Goal: Use online tool/utility: Utilize a website feature to perform a specific function

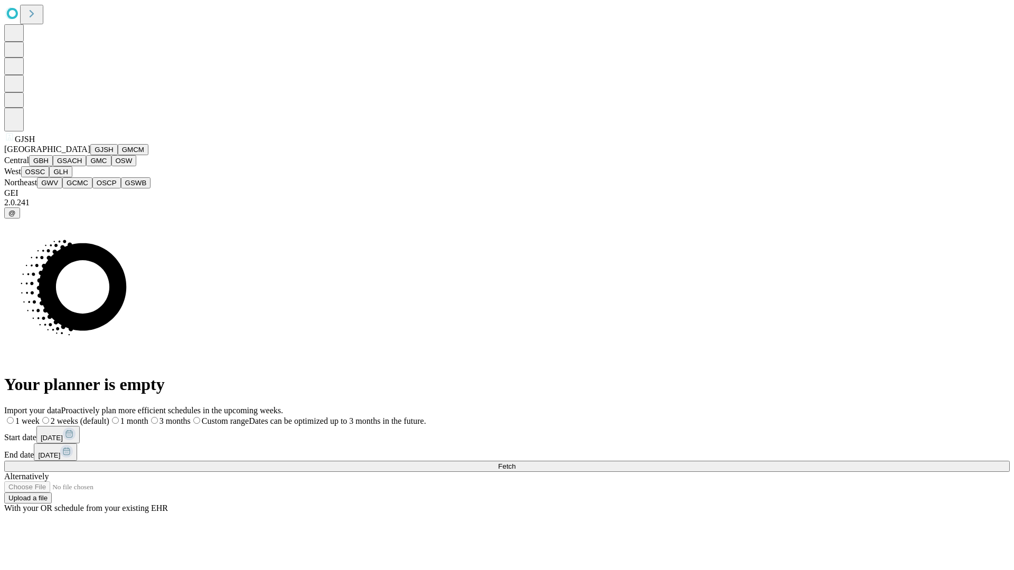
click at [90, 155] on button "GJSH" at bounding box center [103, 149] width 27 height 11
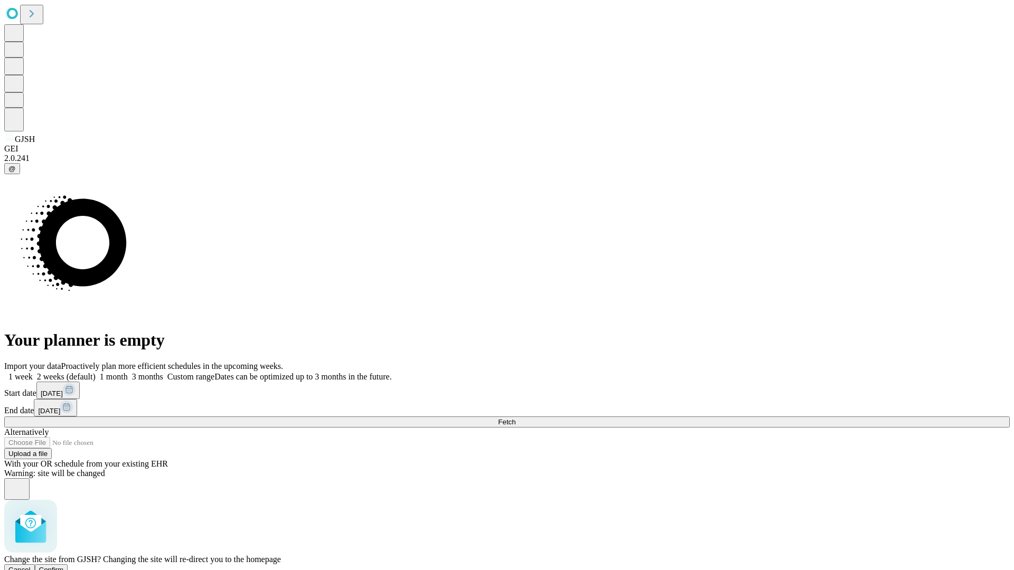
click at [64, 566] on span "Confirm" at bounding box center [51, 570] width 25 height 8
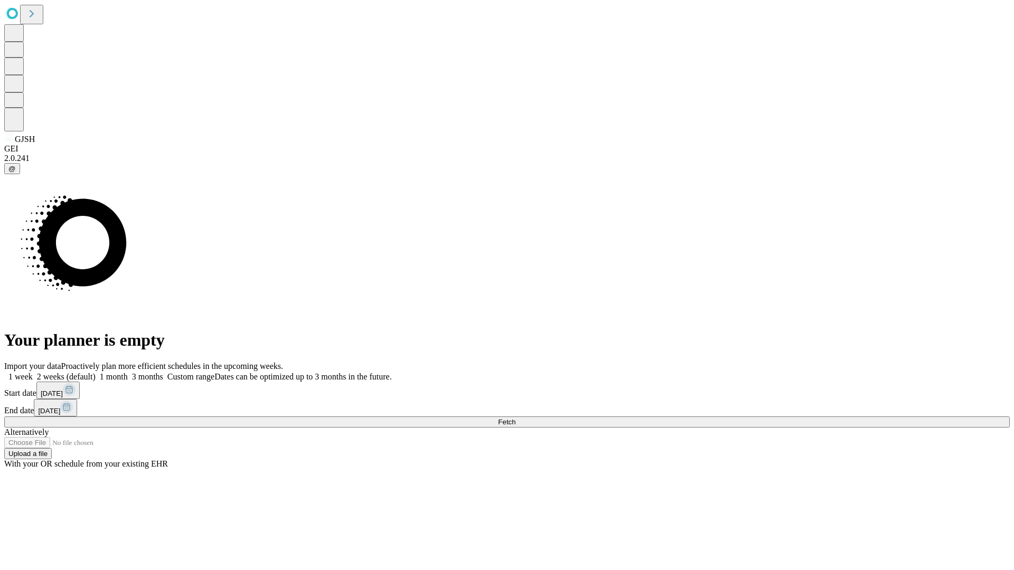
click at [128, 372] on label "1 month" at bounding box center [112, 376] width 32 height 9
click at [515, 418] on span "Fetch" at bounding box center [506, 422] width 17 height 8
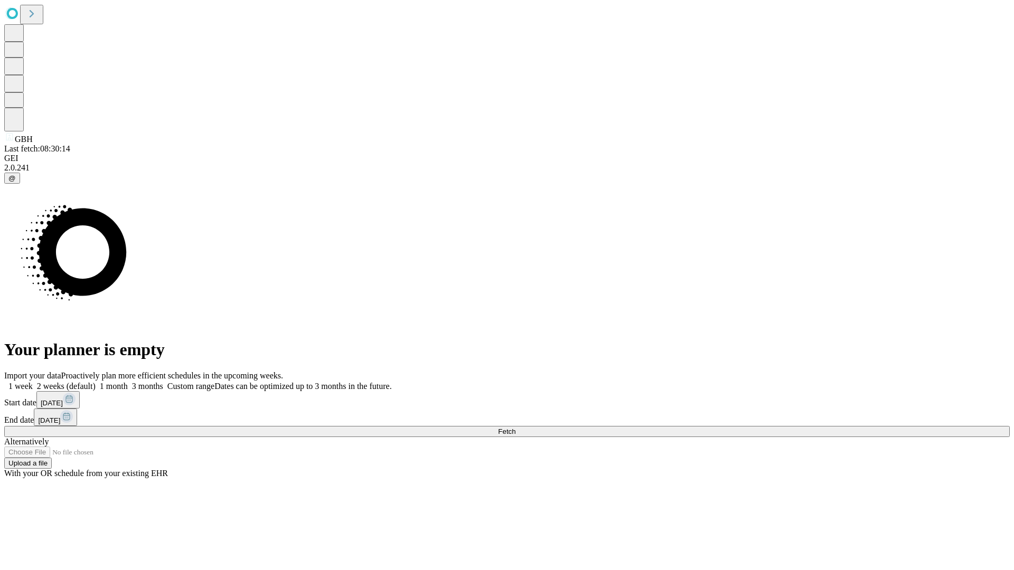
click at [128, 382] on label "1 month" at bounding box center [112, 386] width 32 height 9
click at [515, 428] on span "Fetch" at bounding box center [506, 432] width 17 height 8
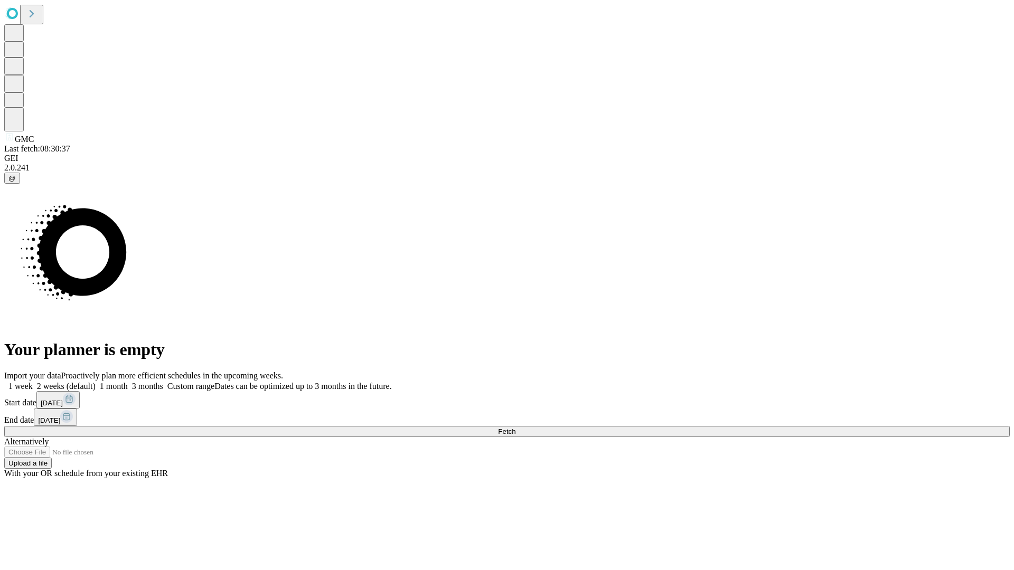
click at [128, 382] on label "1 month" at bounding box center [112, 386] width 32 height 9
click at [515, 428] on span "Fetch" at bounding box center [506, 432] width 17 height 8
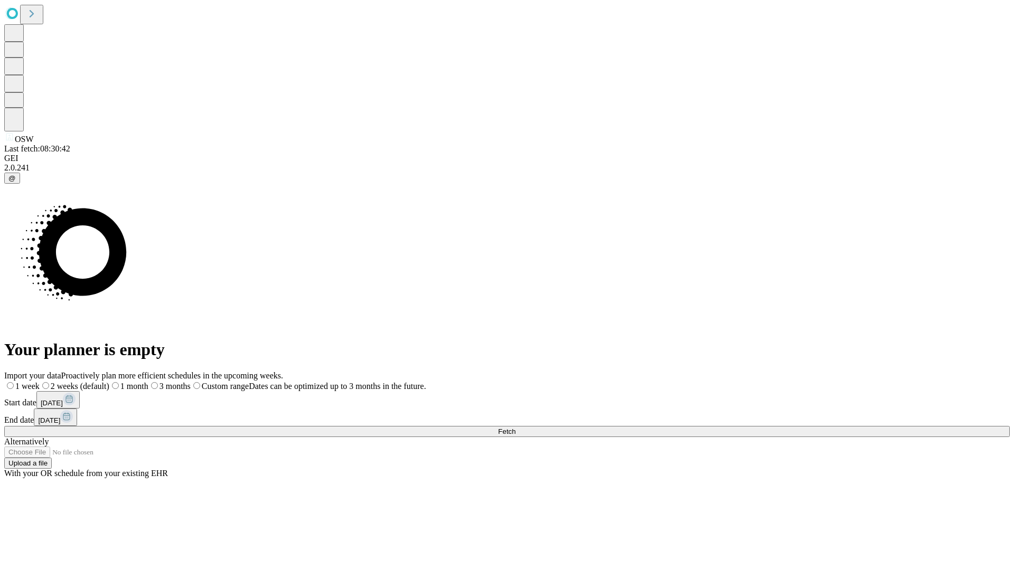
click at [148, 382] on label "1 month" at bounding box center [128, 386] width 39 height 9
click at [515, 428] on span "Fetch" at bounding box center [506, 432] width 17 height 8
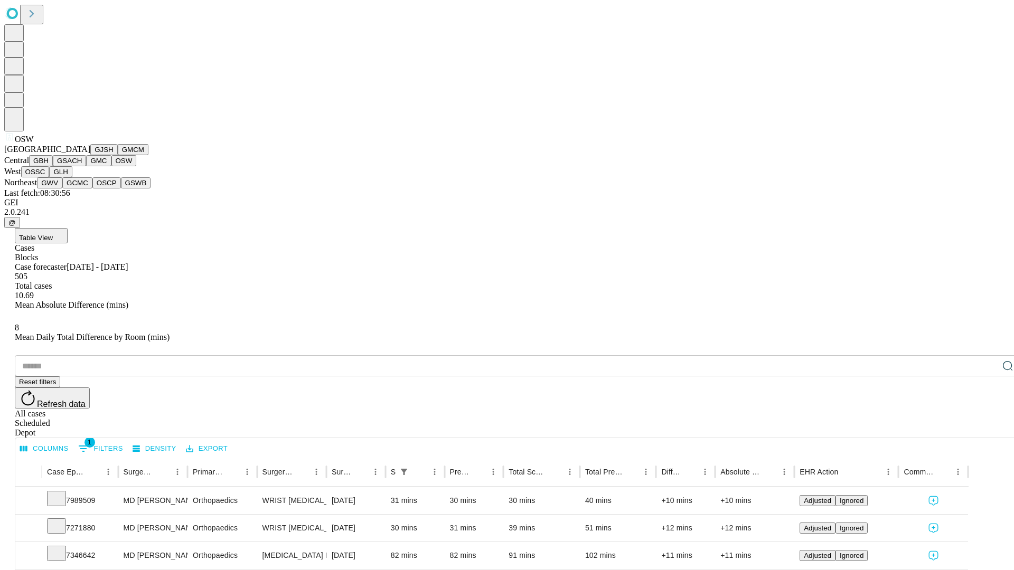
click at [50, 177] on button "OSSC" at bounding box center [35, 171] width 29 height 11
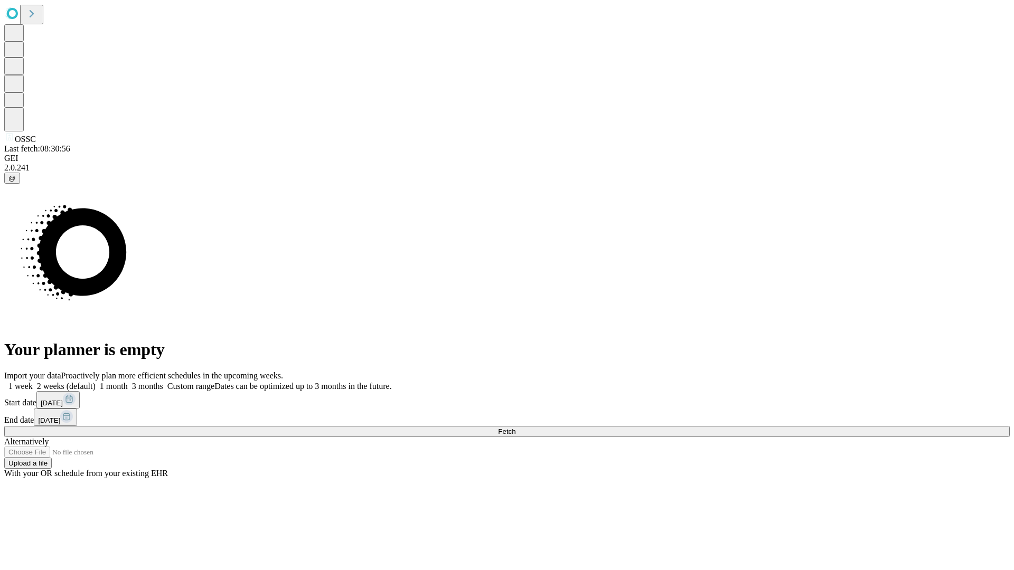
click at [128, 382] on label "1 month" at bounding box center [112, 386] width 32 height 9
click at [515, 428] on span "Fetch" at bounding box center [506, 432] width 17 height 8
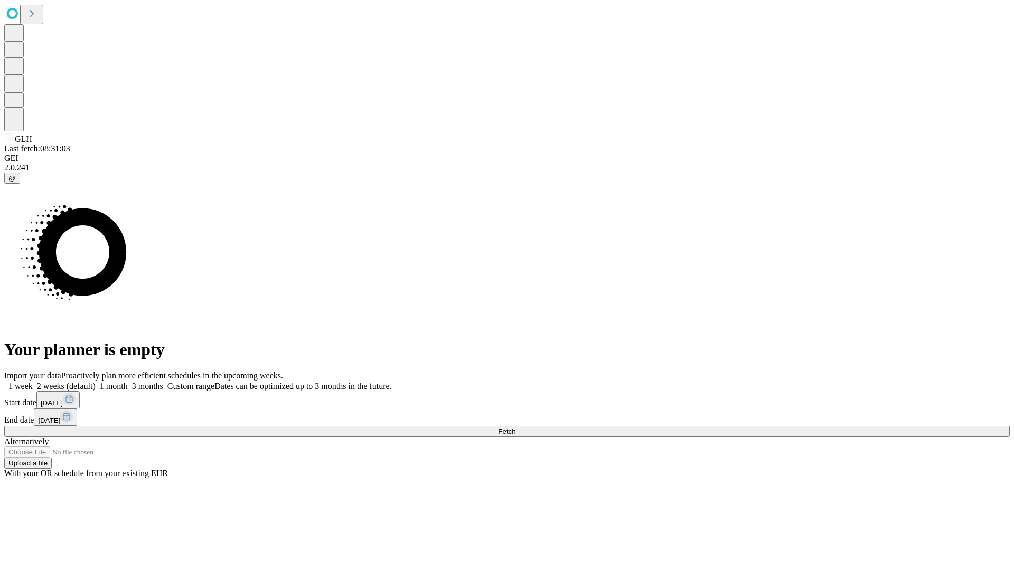
click at [128, 382] on label "1 month" at bounding box center [112, 386] width 32 height 9
click at [515, 428] on span "Fetch" at bounding box center [506, 432] width 17 height 8
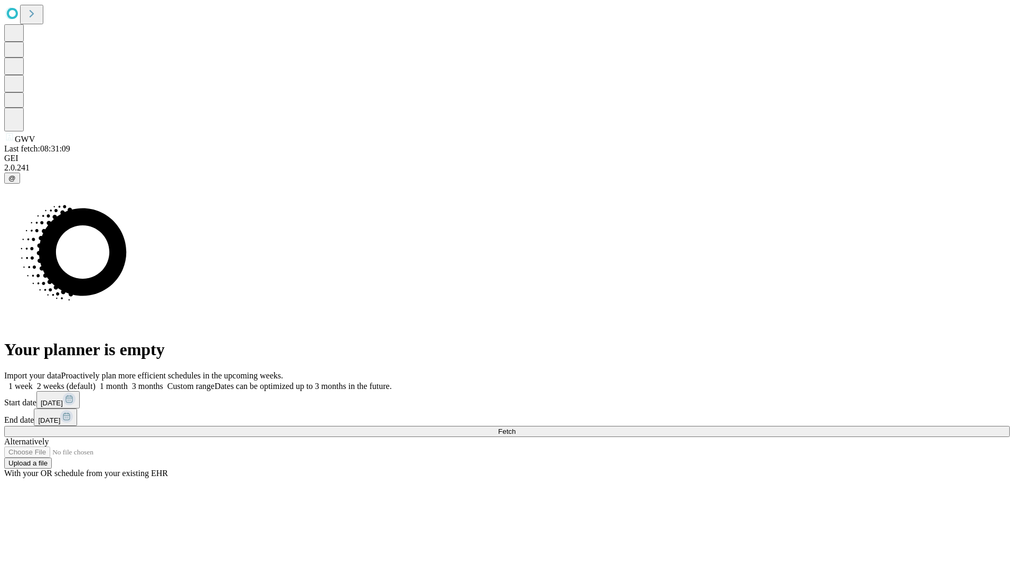
click at [128, 382] on label "1 month" at bounding box center [112, 386] width 32 height 9
click at [515, 428] on span "Fetch" at bounding box center [506, 432] width 17 height 8
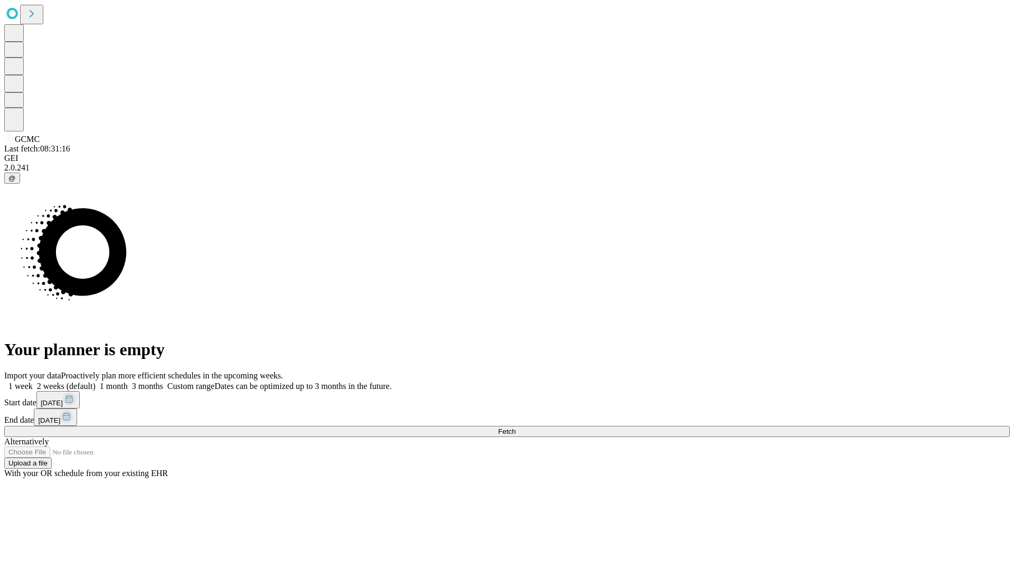
click at [128, 382] on label "1 month" at bounding box center [112, 386] width 32 height 9
click at [515, 428] on span "Fetch" at bounding box center [506, 432] width 17 height 8
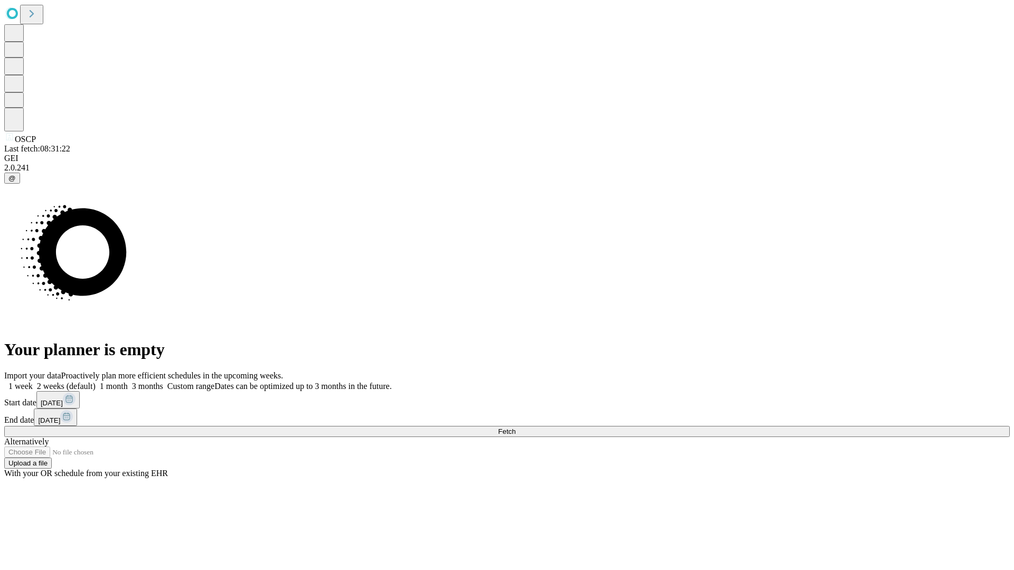
click at [128, 382] on label "1 month" at bounding box center [112, 386] width 32 height 9
click at [515, 428] on span "Fetch" at bounding box center [506, 432] width 17 height 8
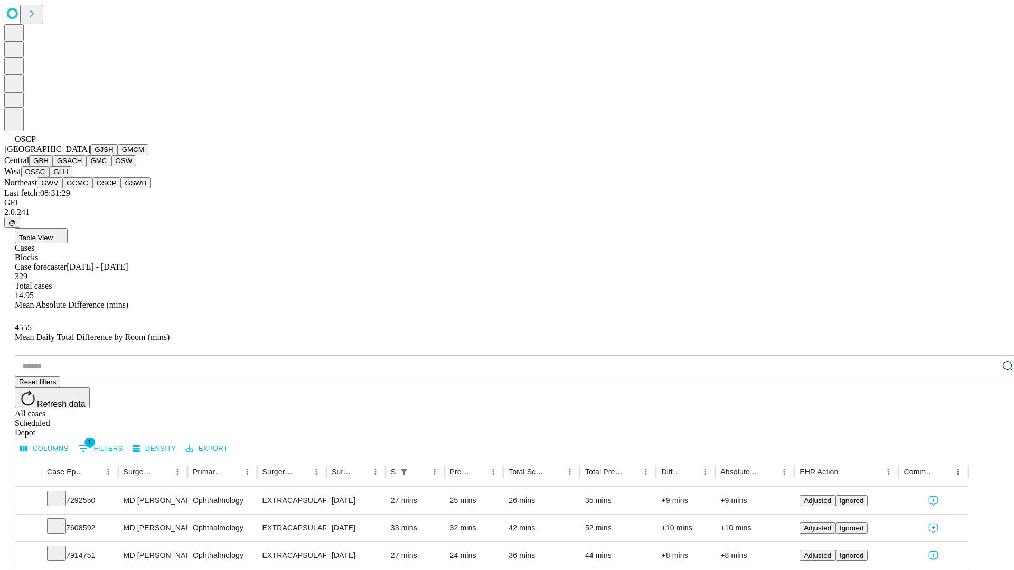
click at [121, 188] on button "GSWB" at bounding box center [136, 182] width 30 height 11
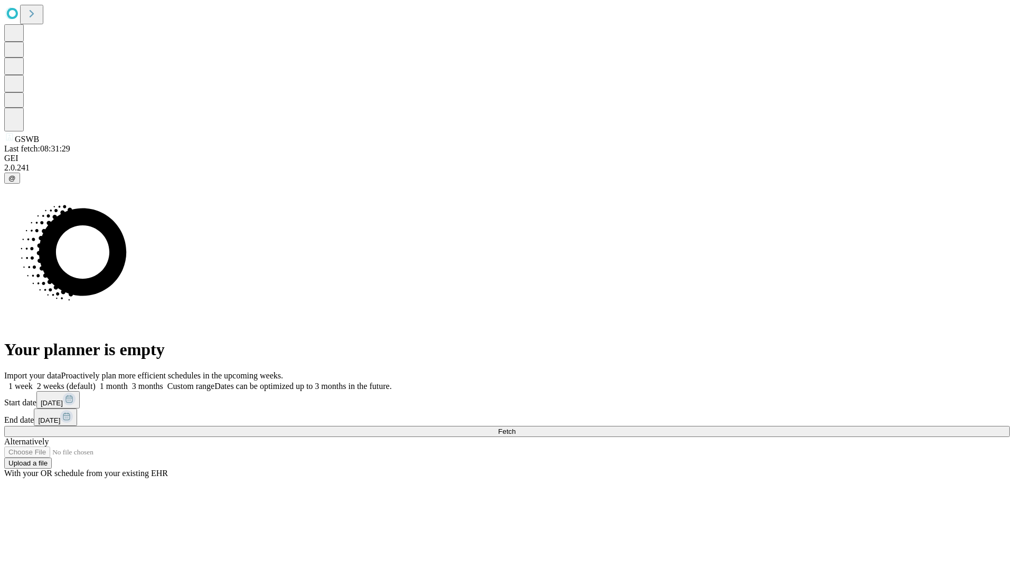
click at [128, 382] on label "1 month" at bounding box center [112, 386] width 32 height 9
click at [515, 428] on span "Fetch" at bounding box center [506, 432] width 17 height 8
